Goal: Task Accomplishment & Management: Manage account settings

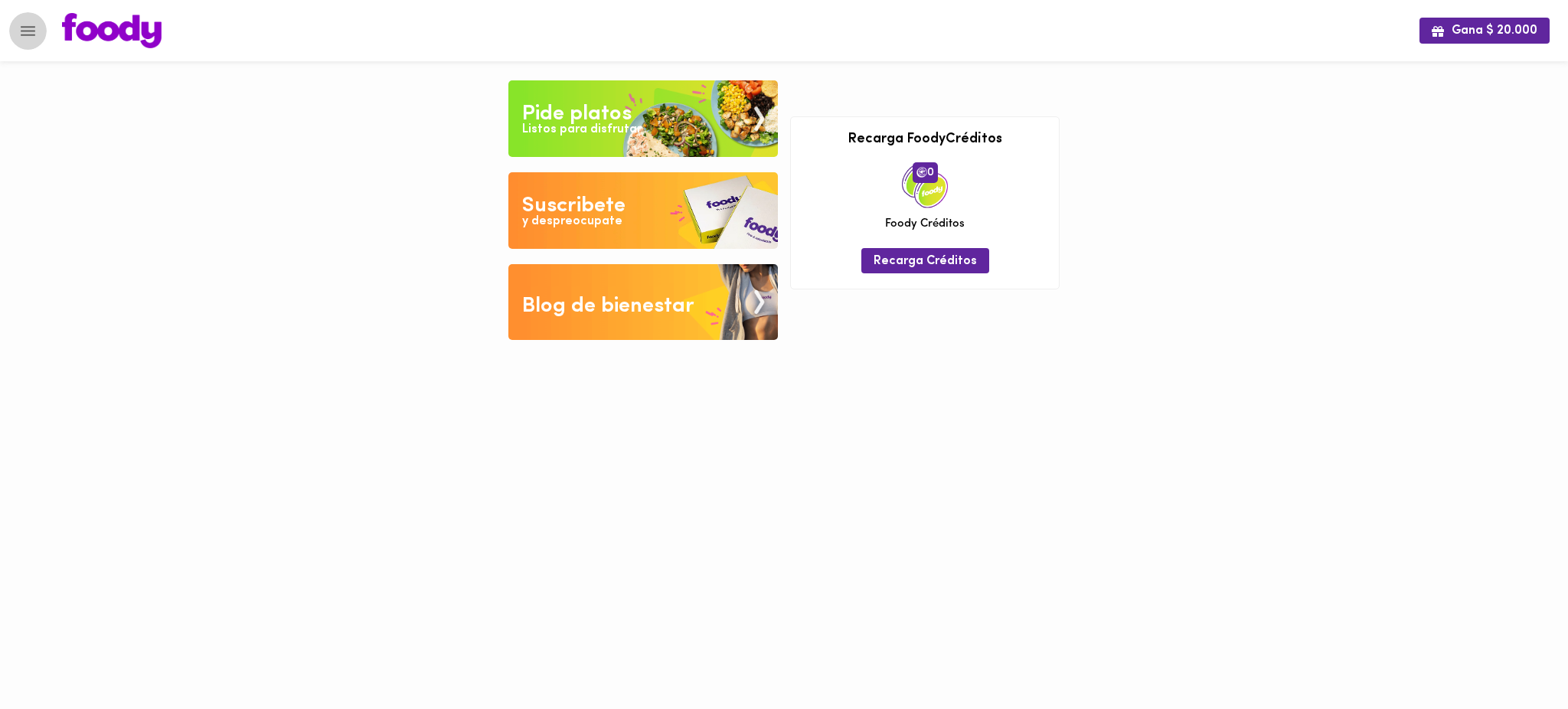
click at [27, 33] on icon "Menu" at bounding box center [27, 31] width 19 height 19
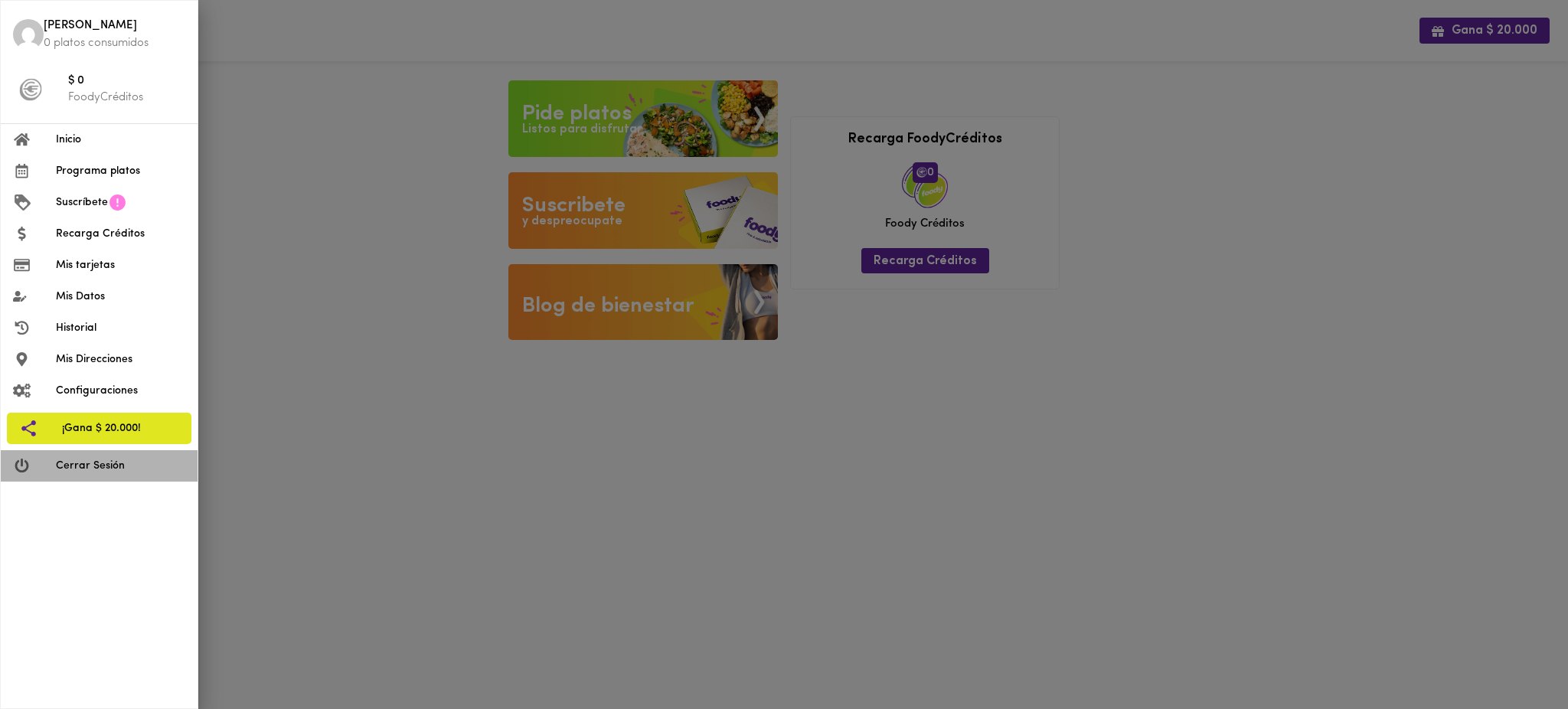
click at [82, 466] on span "Cerrar Sesión" at bounding box center [120, 465] width 130 height 16
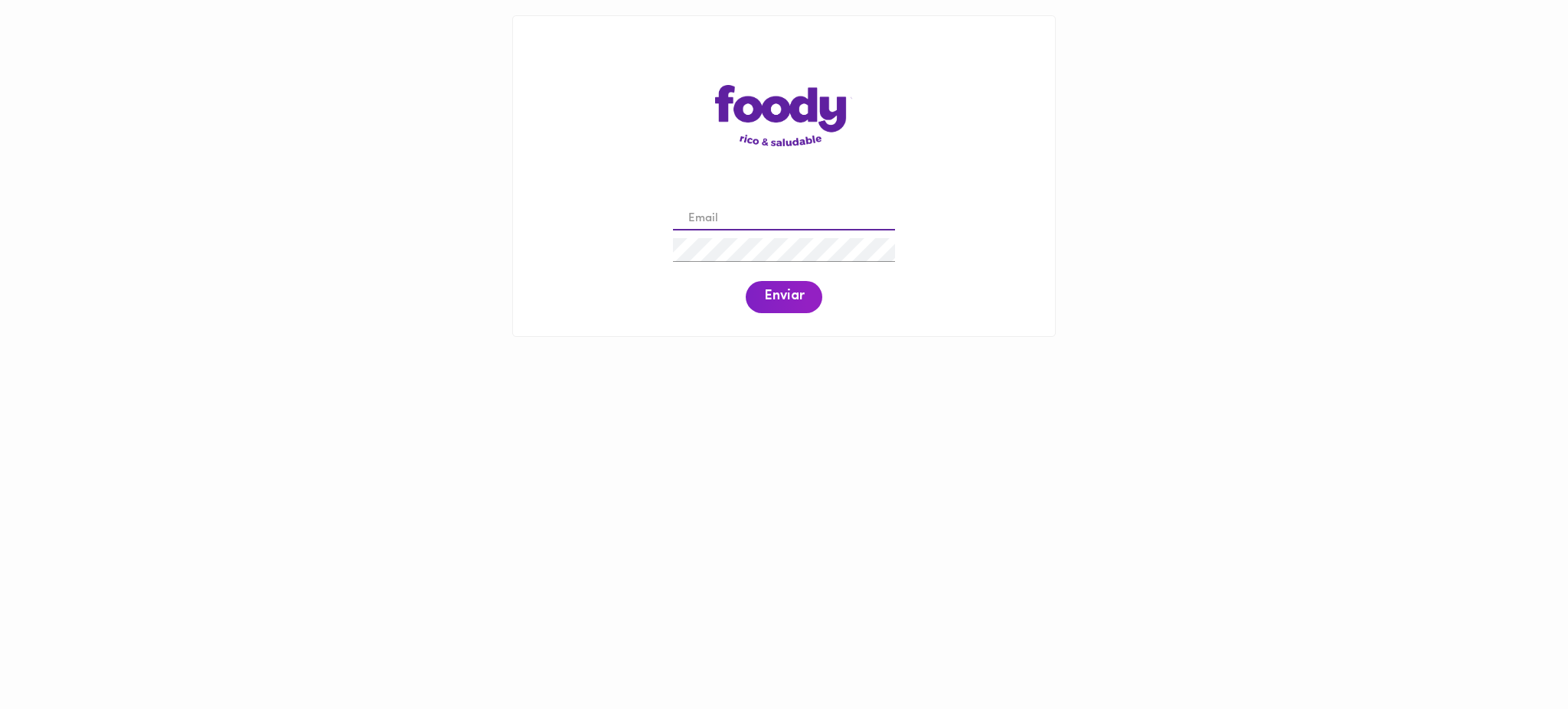
click at [723, 223] on input "email" at bounding box center [784, 220] width 222 height 24
paste input "andrearciniegash@gmail.com"
type input "andrearciniegash@gmail.com"
click at [782, 295] on span "Enviar" at bounding box center [784, 297] width 40 height 17
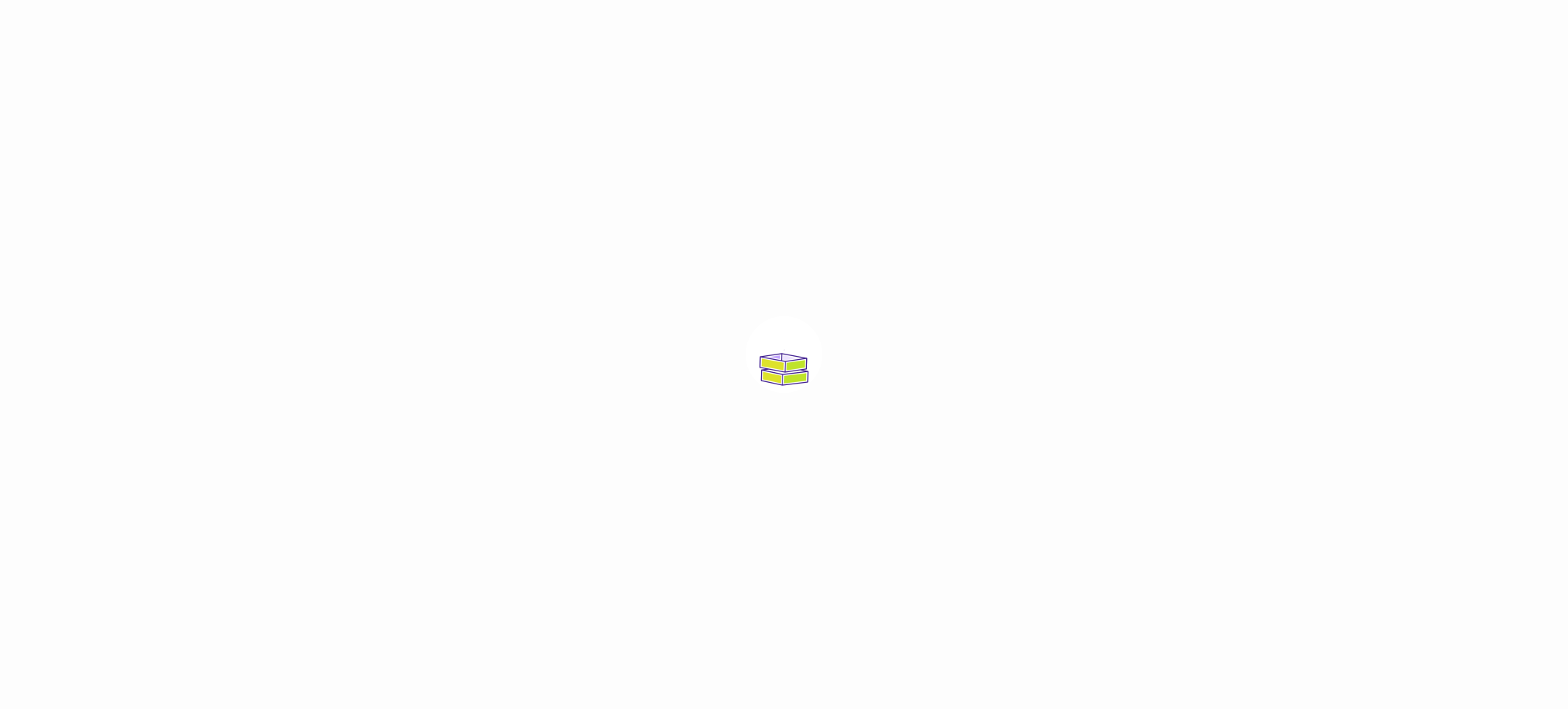
click at [782, 295] on div at bounding box center [784, 354] width 1568 height 709
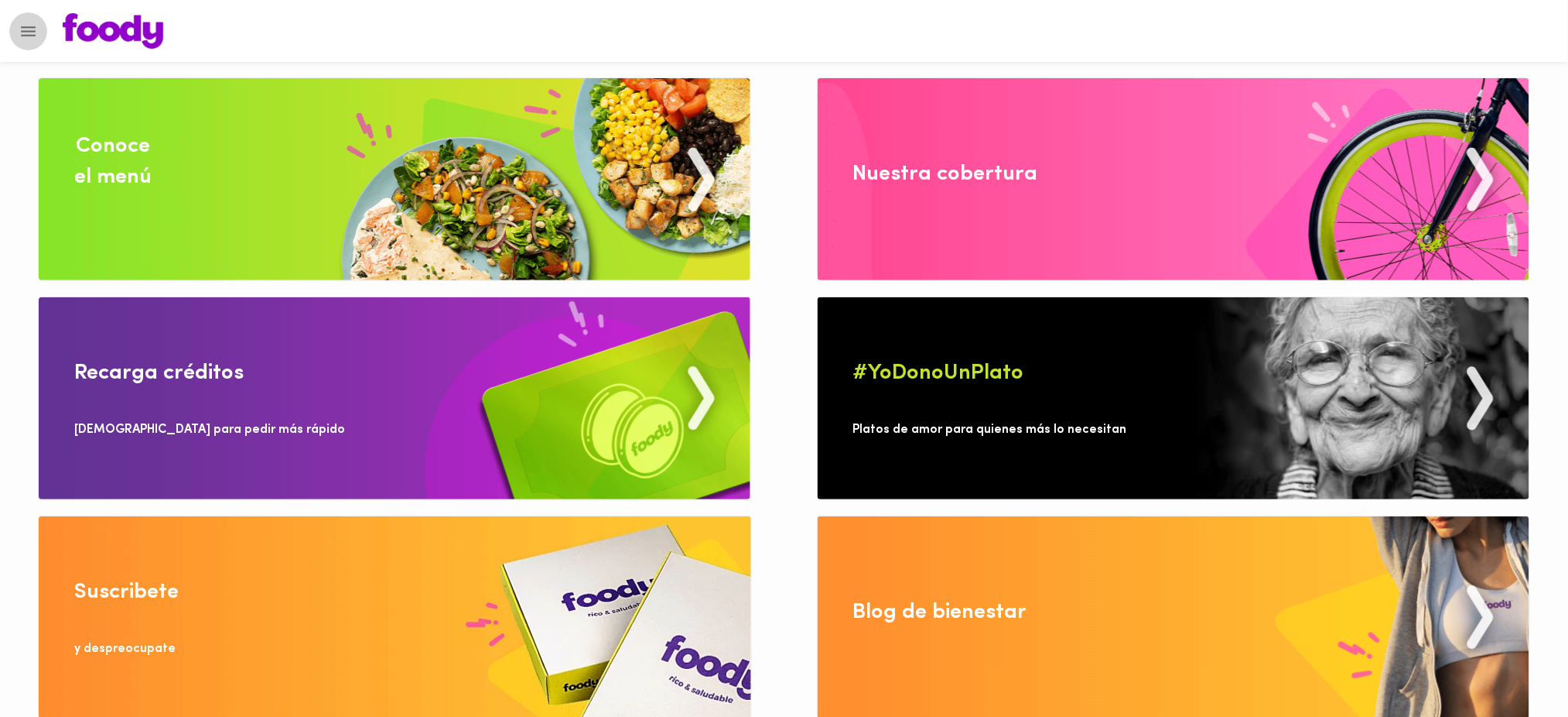
click at [28, 29] on icon "Menu" at bounding box center [28, 31] width 19 height 19
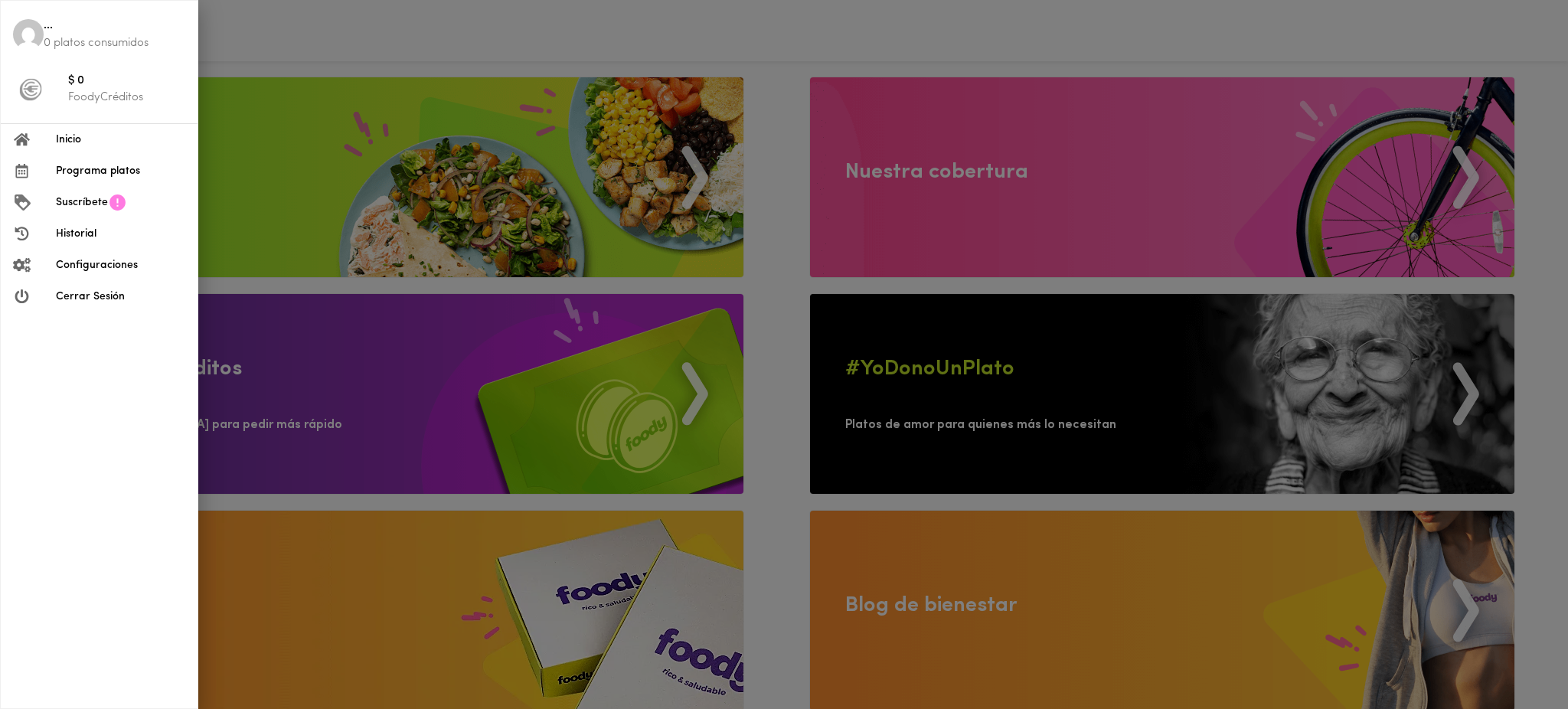
click at [775, 45] on div at bounding box center [784, 354] width 1568 height 709
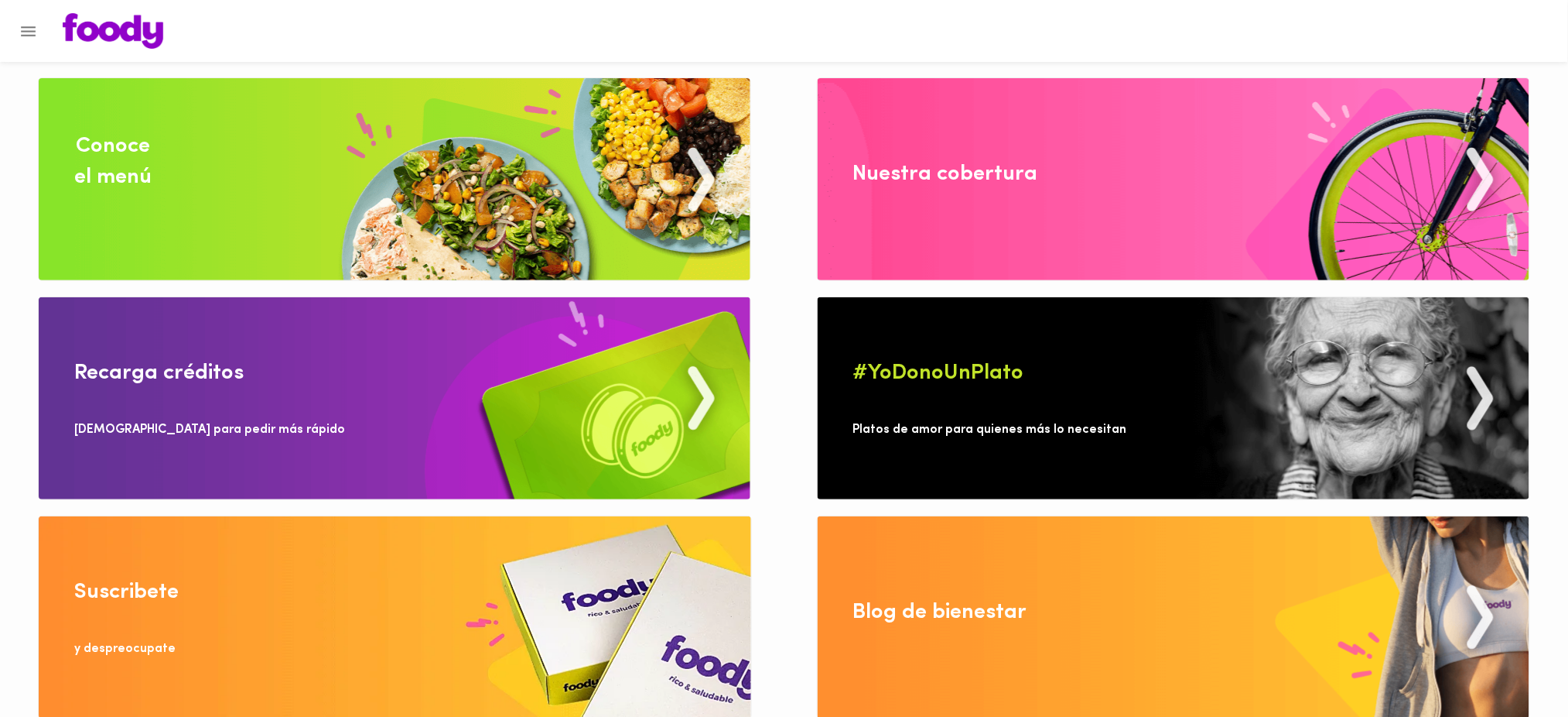
click at [30, 29] on icon "Menu" at bounding box center [28, 31] width 19 height 19
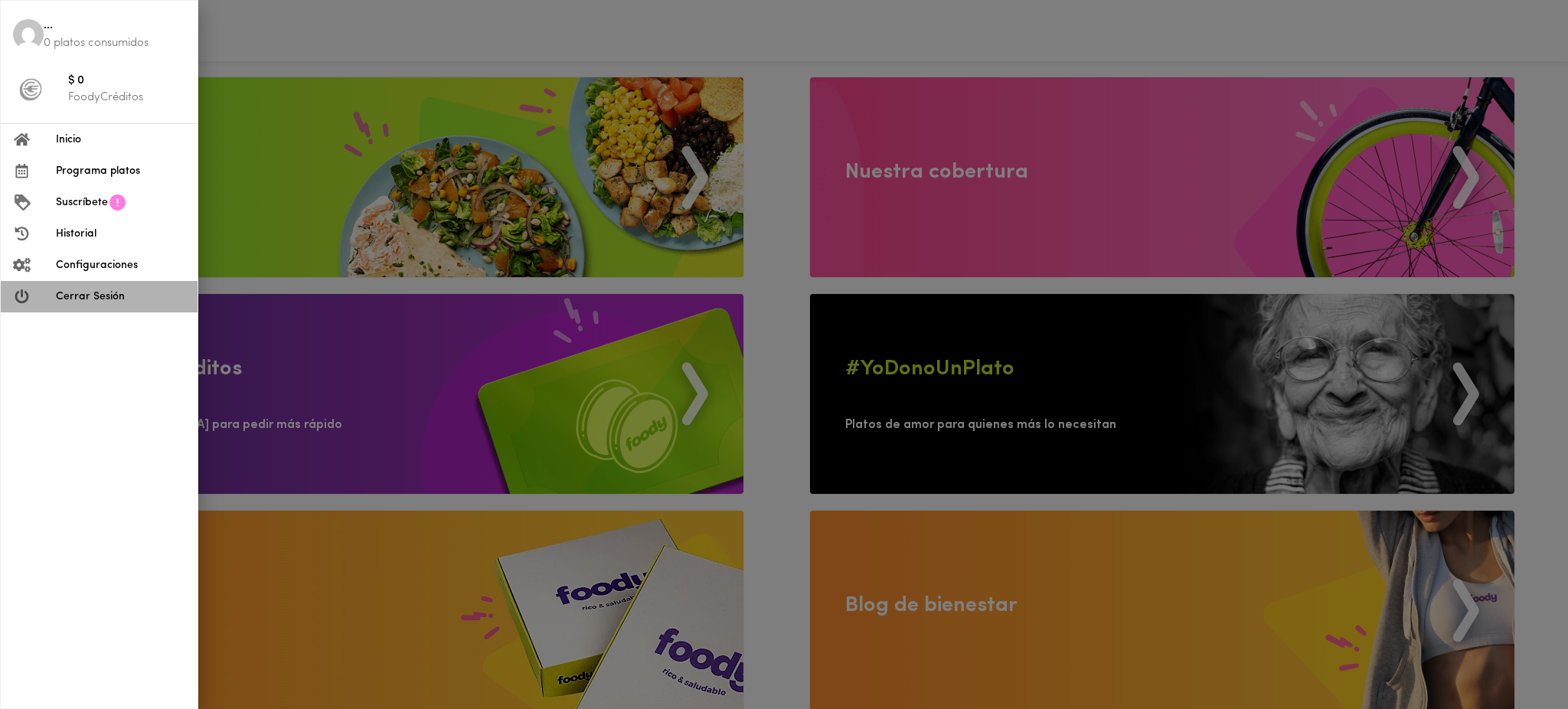
click at [103, 294] on span "Cerrar Sesión" at bounding box center [120, 296] width 130 height 16
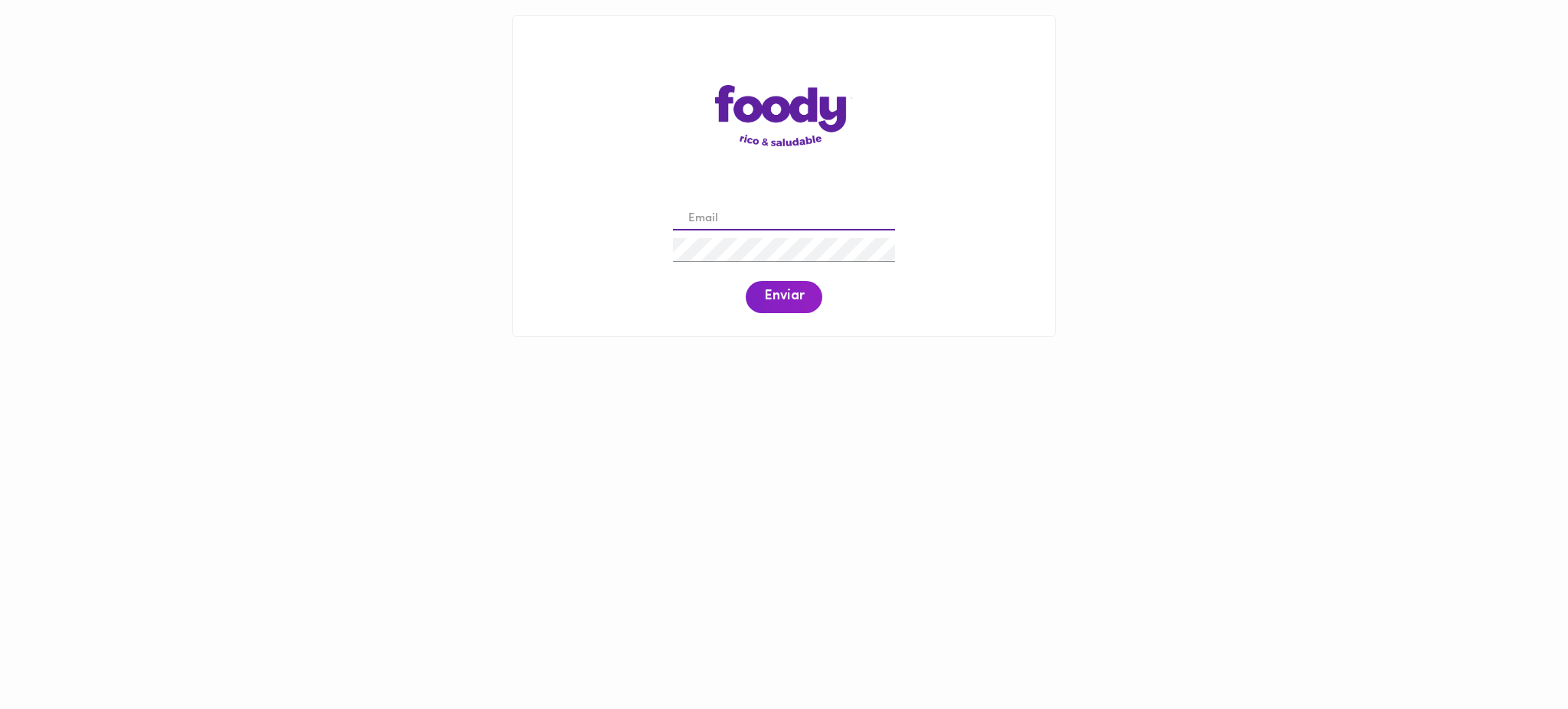
click at [741, 215] on input "email" at bounding box center [784, 220] width 222 height 24
paste input "felipe.fandino@hotmail.com"
type input "felipe.fandino@hotmail.com"
click at [781, 299] on span "Enviar" at bounding box center [784, 297] width 40 height 17
